Goal: Task Accomplishment & Management: Manage account settings

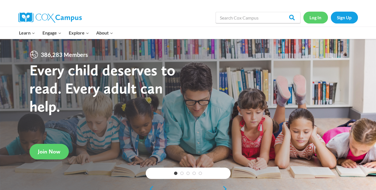
click at [319, 17] on link "Log In" at bounding box center [316, 18] width 25 height 12
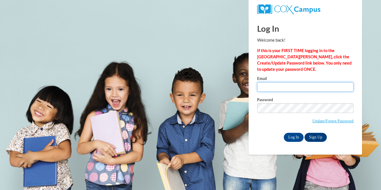
click at [298, 83] on input "Email" at bounding box center [305, 87] width 96 height 10
type input "[EMAIL_ADDRESS][DOMAIN_NAME]"
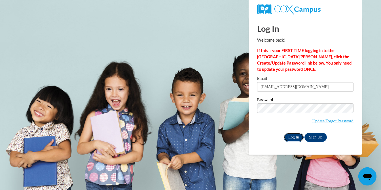
click at [296, 137] on input "Log In" at bounding box center [294, 137] width 20 height 9
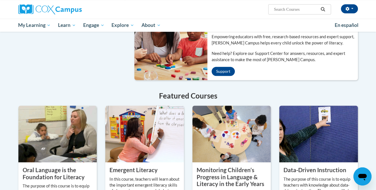
scroll to position [397, 0]
